Goal: Find specific page/section: Find specific page/section

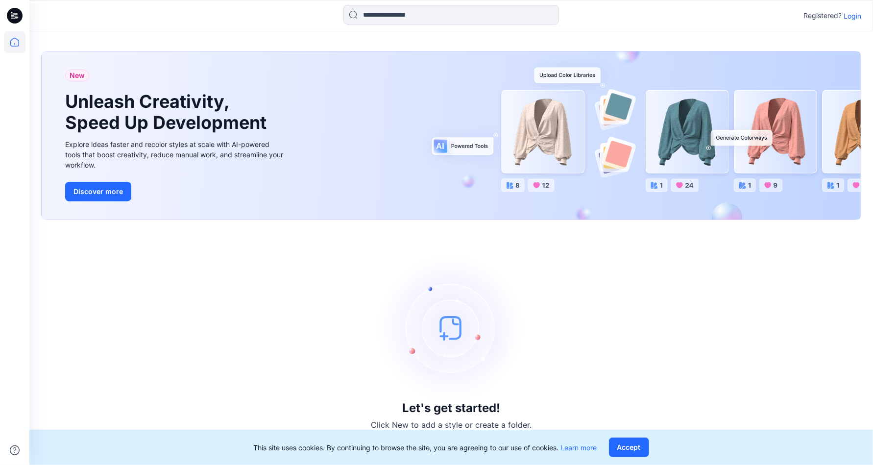
click at [854, 15] on p "Login" at bounding box center [853, 16] width 18 height 10
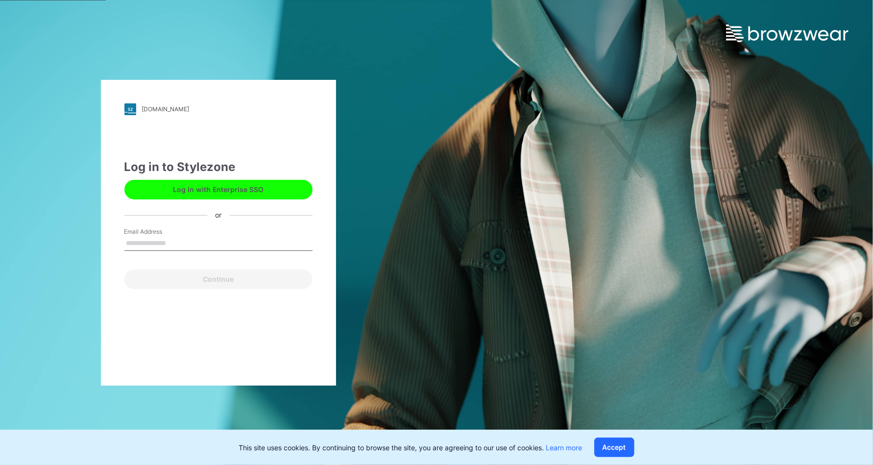
type input "**********"
click at [227, 276] on button "Continue" at bounding box center [218, 279] width 188 height 20
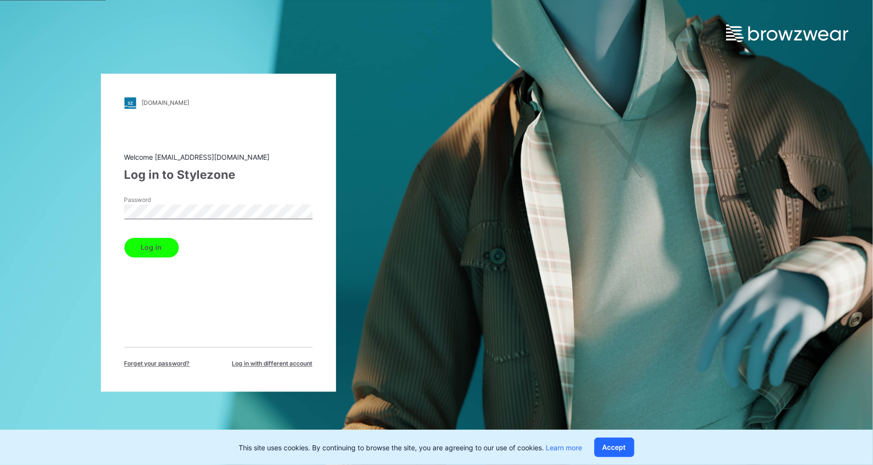
drag, startPoint x: 162, startPoint y: 249, endPoint x: 176, endPoint y: 251, distance: 13.9
click at [165, 249] on button "Log in" at bounding box center [151, 248] width 54 height 20
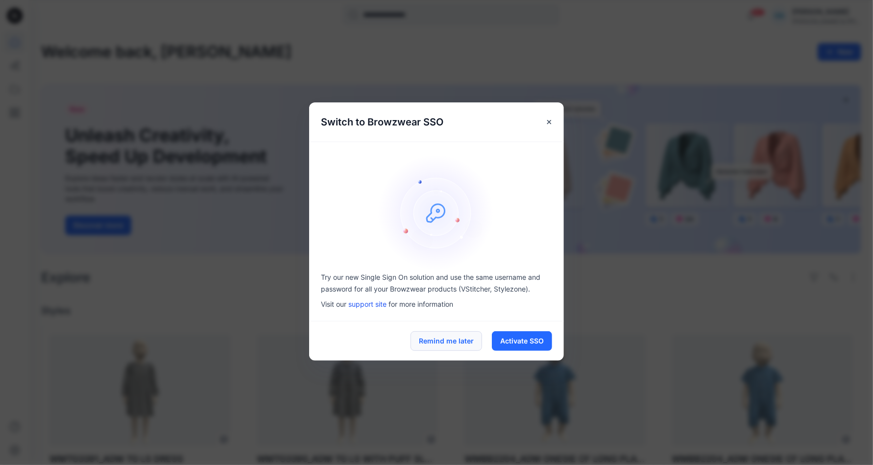
click at [455, 338] on button "Remind me later" at bounding box center [447, 341] width 72 height 20
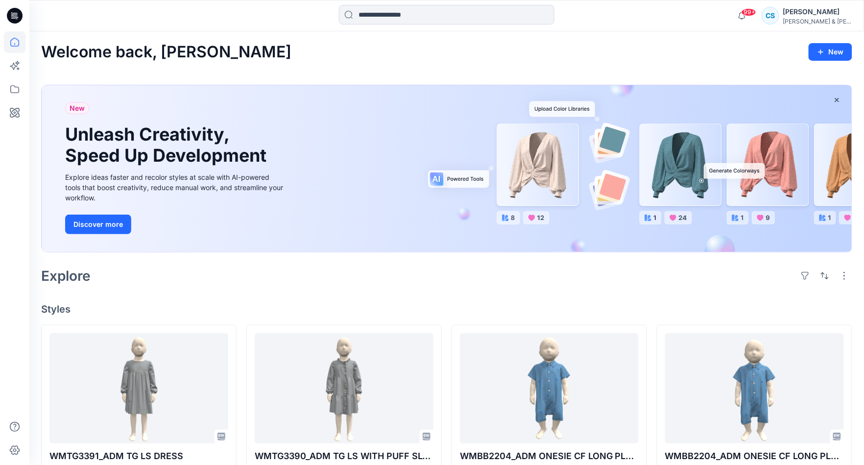
drag, startPoint x: 864, startPoint y: 76, endPoint x: 867, endPoint y: 156, distance: 79.9
click at [864, 156] on html "99+ Notifications [PERSON_NAME] shared WMTG3391_ADM TG LS DRESS in D26 BABY &am…" at bounding box center [432, 437] width 864 height 874
click at [12, 15] on icon at bounding box center [15, 15] width 16 height 31
click at [13, 84] on icon at bounding box center [15, 89] width 22 height 22
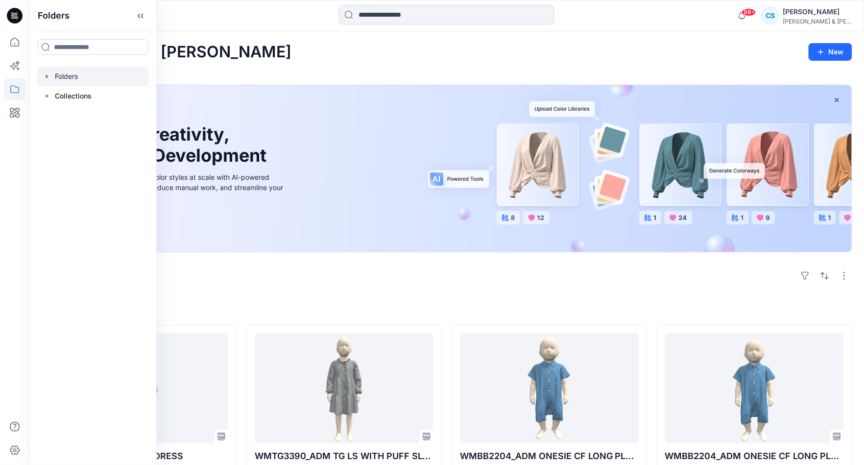
click at [73, 74] on div at bounding box center [93, 77] width 112 height 20
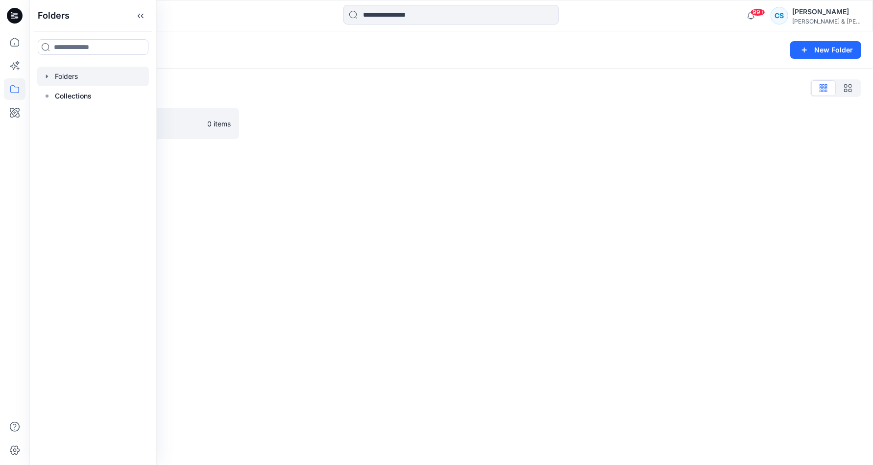
click at [45, 73] on icon "button" at bounding box center [47, 77] width 8 height 8
click at [71, 93] on div at bounding box center [93, 96] width 112 height 20
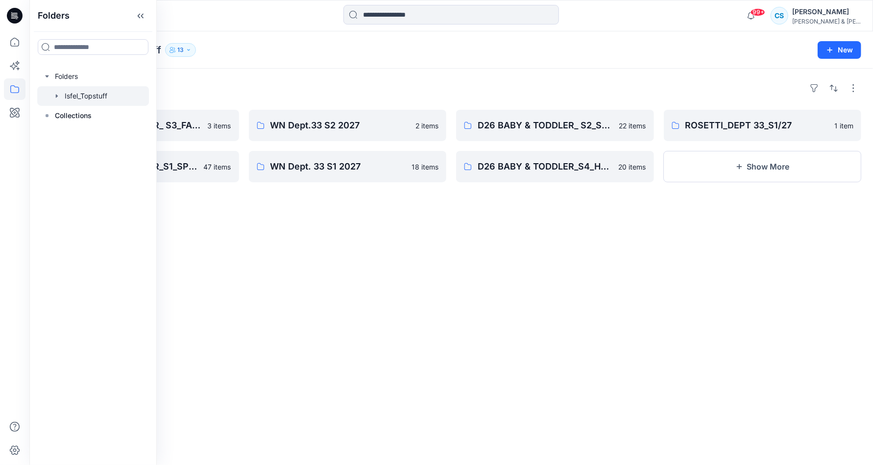
click at [269, 92] on div "Folders" at bounding box center [451, 88] width 820 height 16
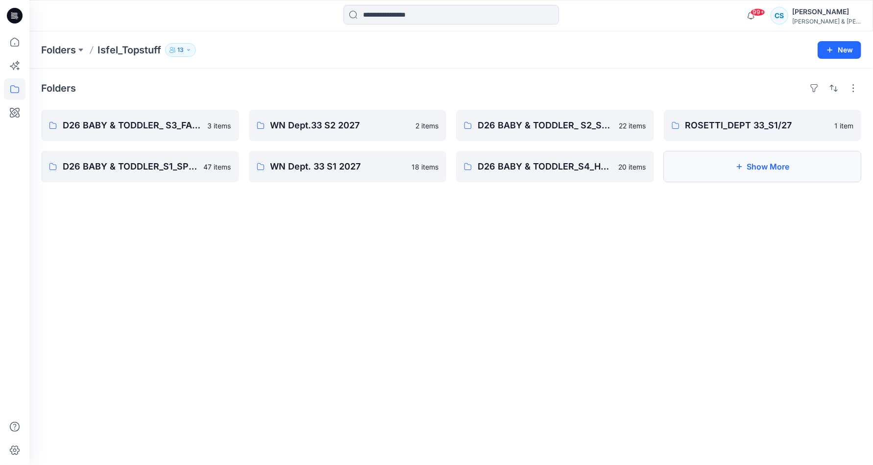
click at [749, 168] on button "Show More" at bounding box center [763, 166] width 198 height 31
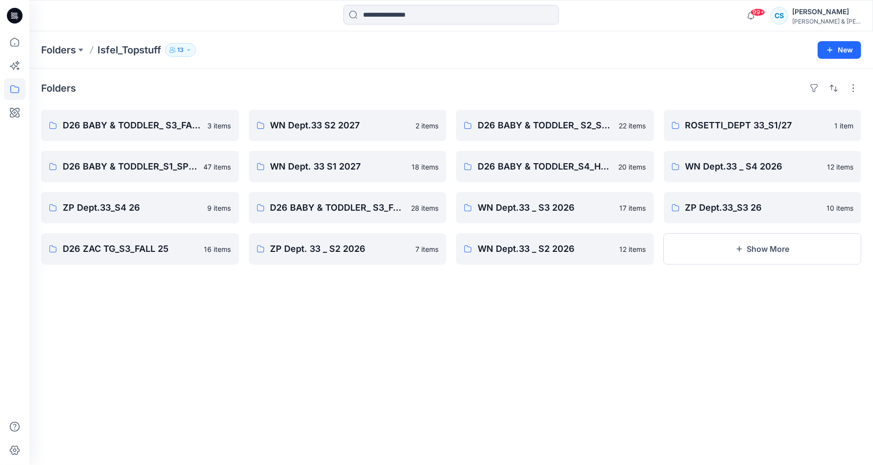
click at [787, 345] on div "Folders D26 BABY & TODDLER_ S3_FALL 26 3 items D26 BABY & TODDLER_S1_SPR 26 47 …" at bounding box center [451, 267] width 844 height 396
click at [758, 213] on p "ZP Dept.33_S3 26" at bounding box center [761, 208] width 153 height 14
click at [169, 128] on p "D26 BABY & TODDLER_ S3_FALL 26" at bounding box center [139, 126] width 153 height 14
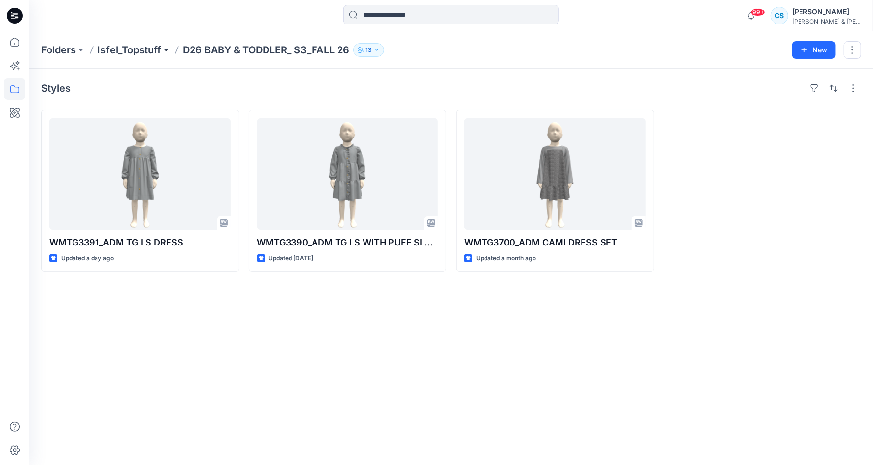
click at [165, 47] on button at bounding box center [166, 50] width 10 height 14
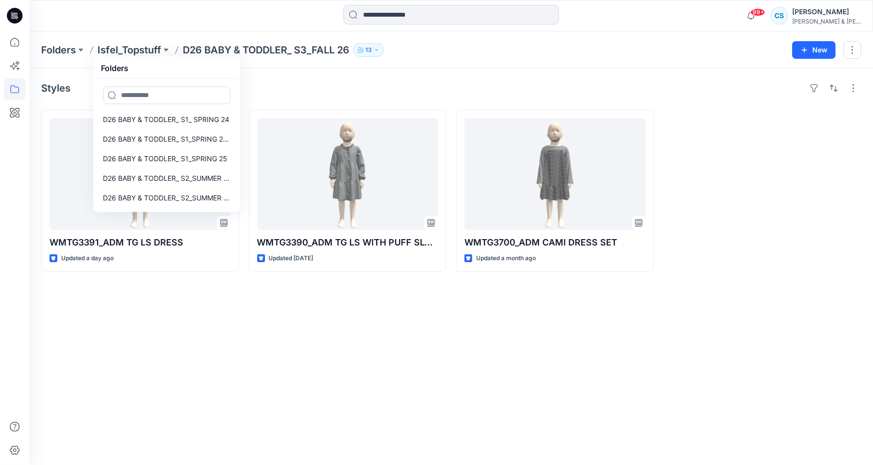
click at [273, 87] on div "Styles" at bounding box center [451, 88] width 820 height 16
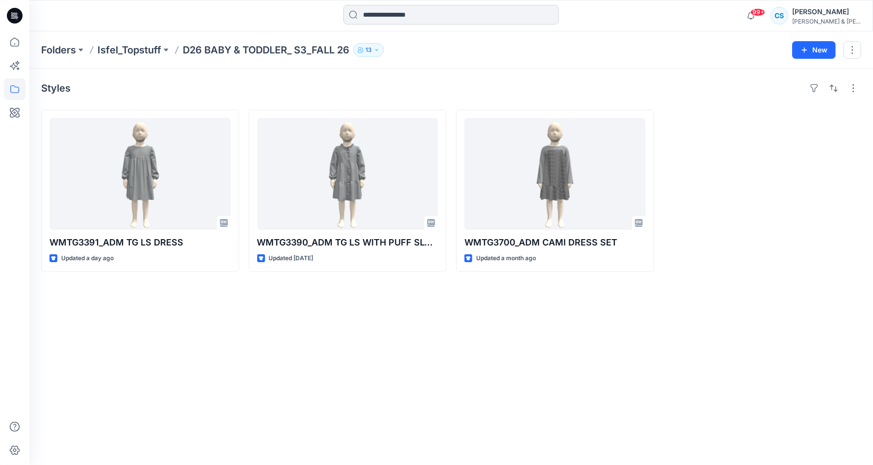
drag, startPoint x: 394, startPoint y: 15, endPoint x: 383, endPoint y: 13, distance: 11.0
click at [394, 15] on input at bounding box center [451, 15] width 216 height 20
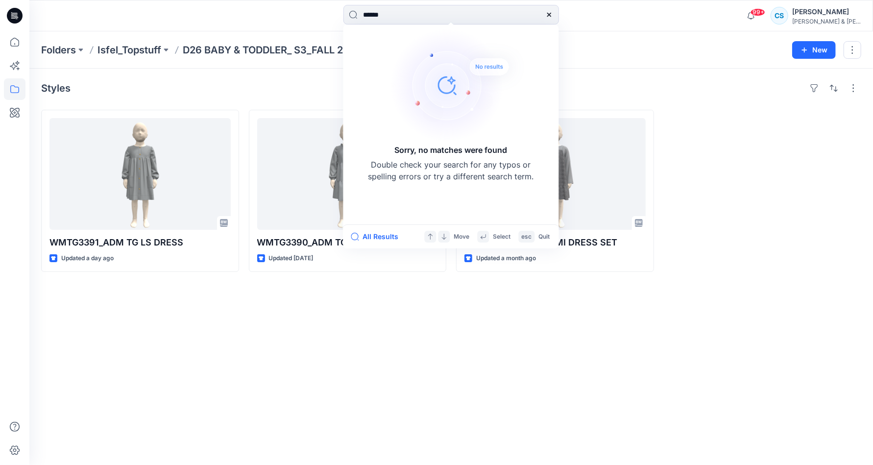
type input "*******"
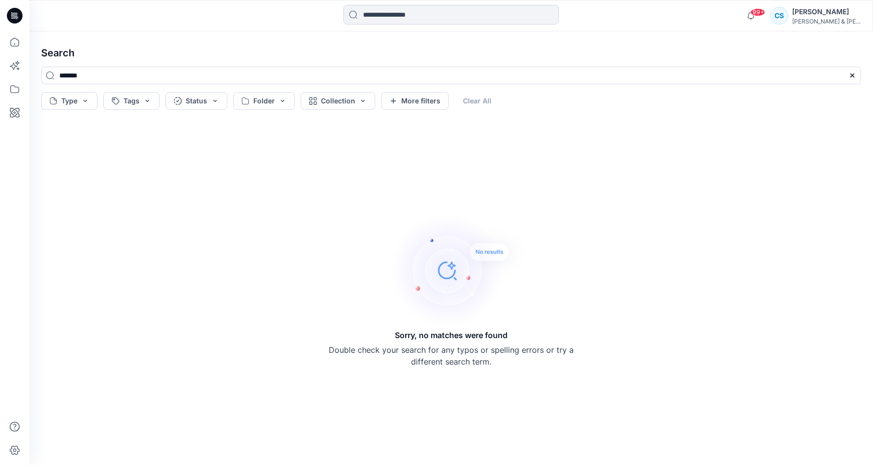
click at [374, 14] on input at bounding box center [451, 15] width 216 height 20
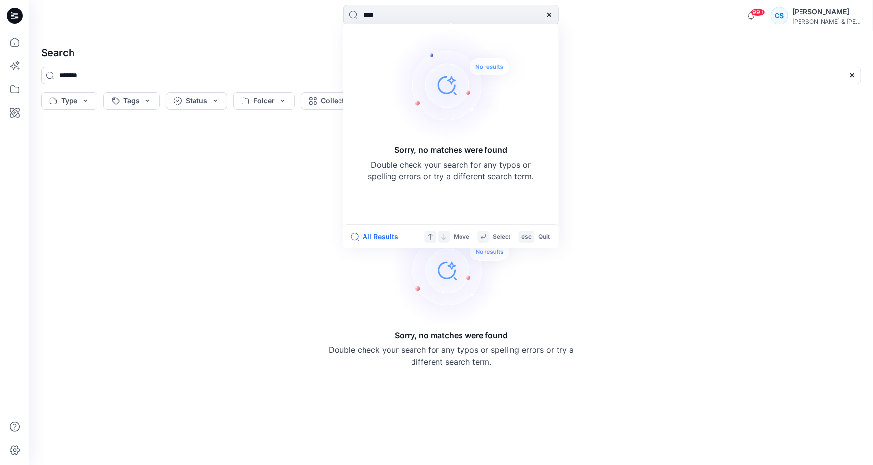
type input "*****"
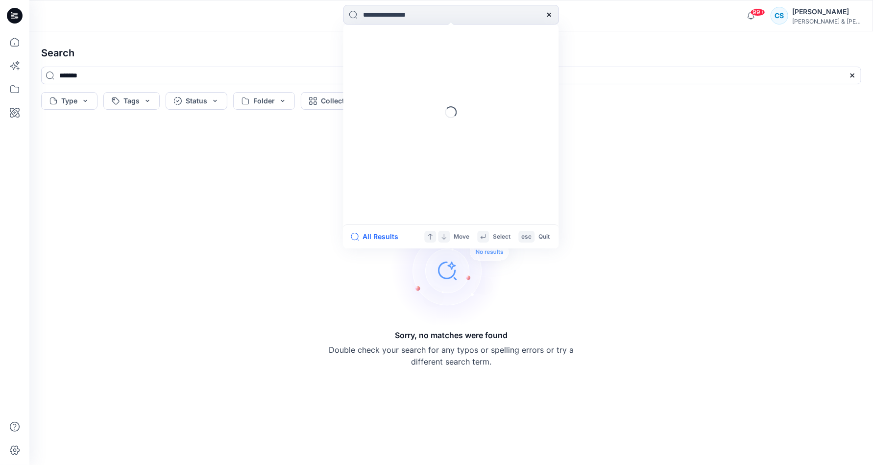
type input "*****"
